Goal: Information Seeking & Learning: Learn about a topic

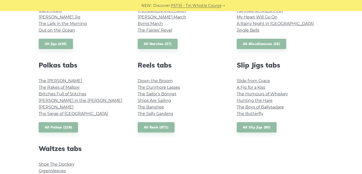
scroll to position [387, 0]
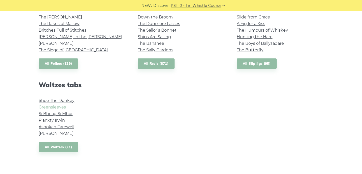
click at [54, 107] on link "Greensleeves" at bounding box center [52, 107] width 27 height 5
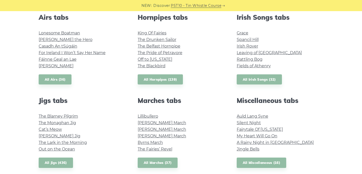
scroll to position [205, 0]
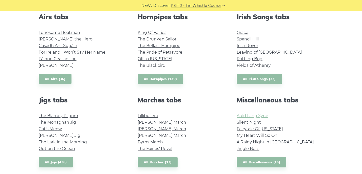
click at [246, 114] on link "Auld Lang Syne" at bounding box center [253, 115] width 32 height 5
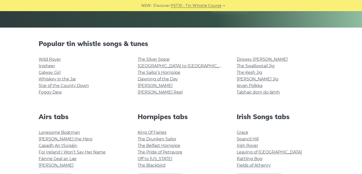
scroll to position [104, 0]
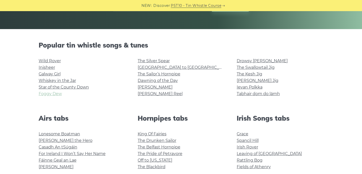
click at [57, 93] on link "Foggy Dew" at bounding box center [50, 93] width 23 height 5
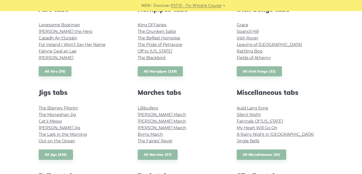
scroll to position [189, 0]
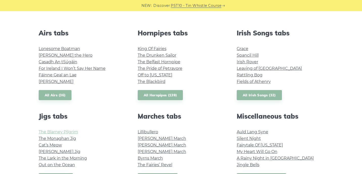
click at [71, 131] on link "The Blarney Pilgrim" at bounding box center [58, 131] width 39 height 5
click at [73, 139] on link "The Monaghan Jig" at bounding box center [57, 138] width 37 height 5
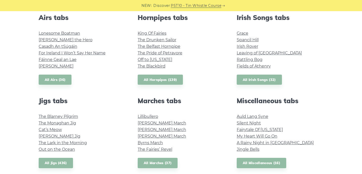
scroll to position [234, 0]
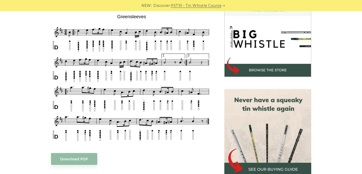
scroll to position [154, 0]
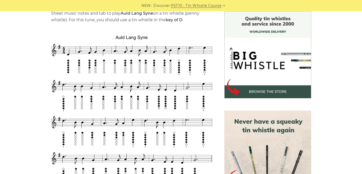
scroll to position [121, 0]
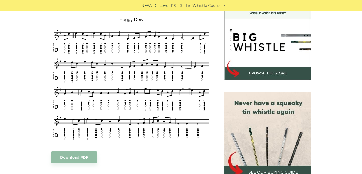
scroll to position [156, 0]
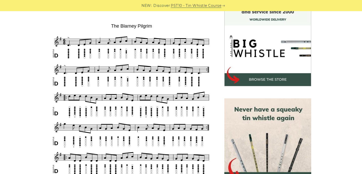
scroll to position [161, 0]
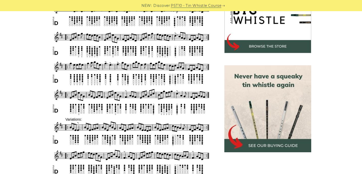
scroll to position [198, 0]
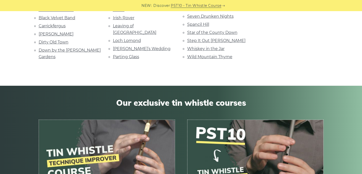
scroll to position [107, 0]
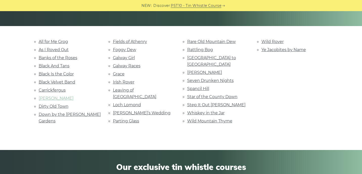
click at [56, 99] on link "[PERSON_NAME]" at bounding box center [56, 98] width 35 height 5
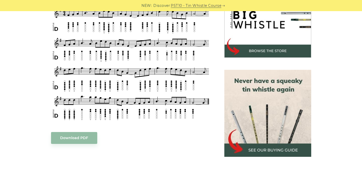
scroll to position [150, 0]
